Goal: Go to known website: Access a specific website the user already knows

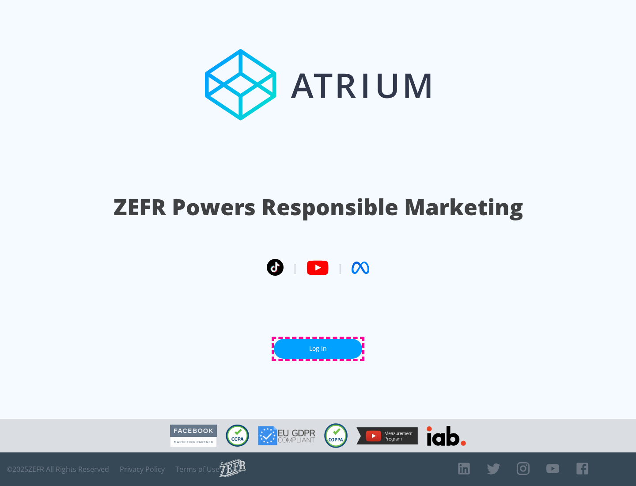
click at [318, 349] on link "Log In" at bounding box center [318, 349] width 88 height 20
